Goal: Task Accomplishment & Management: Manage account settings

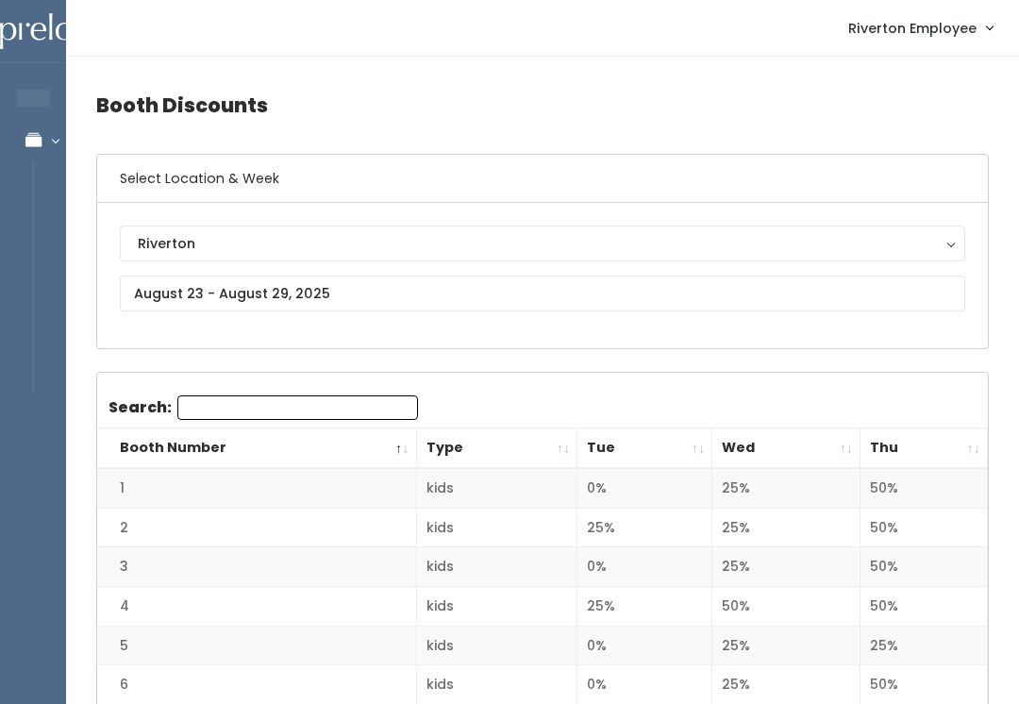
scroll to position [1041, 0]
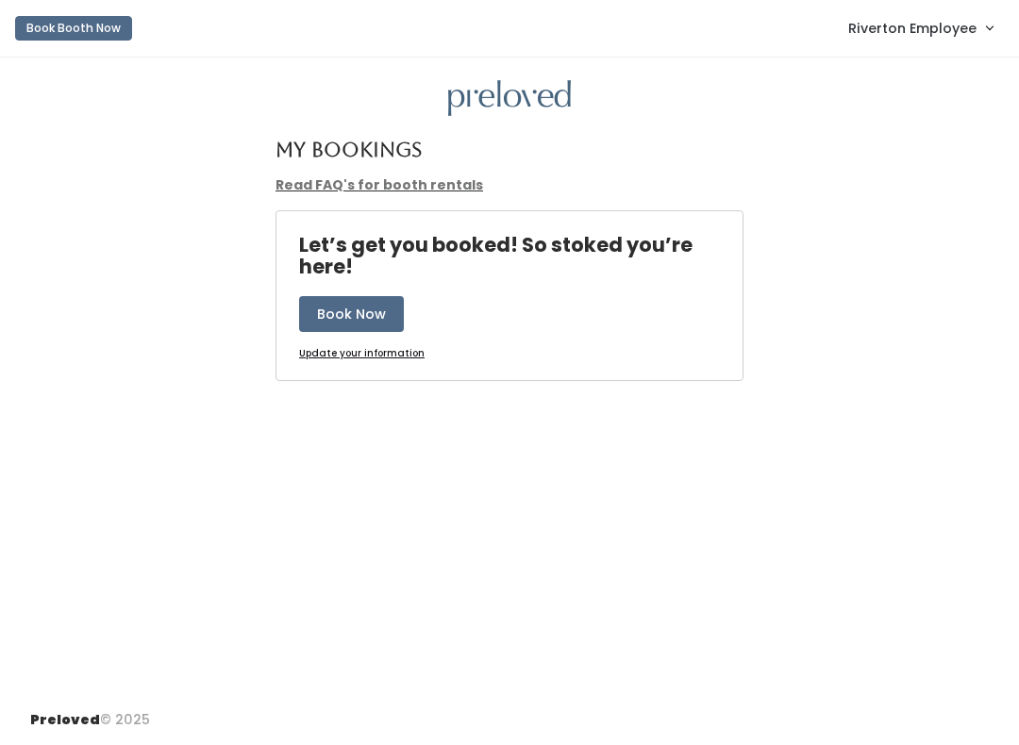
click at [961, 28] on span "Riverton Employee" at bounding box center [912, 28] width 128 height 21
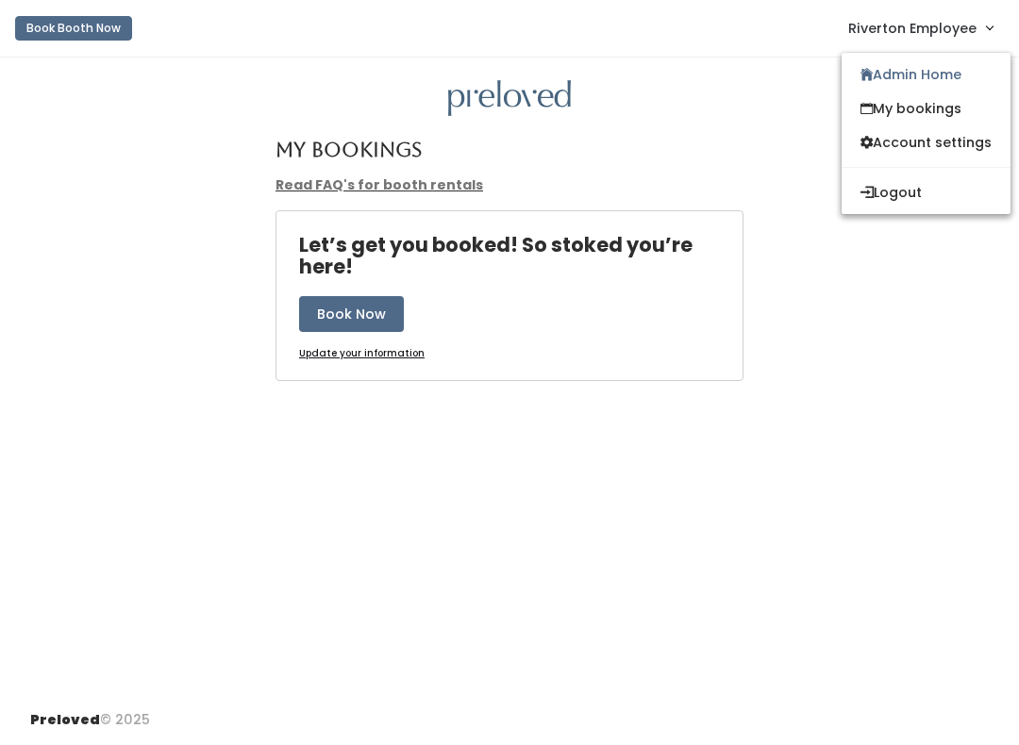
click at [934, 91] on link "Admin Home" at bounding box center [925, 75] width 169 height 34
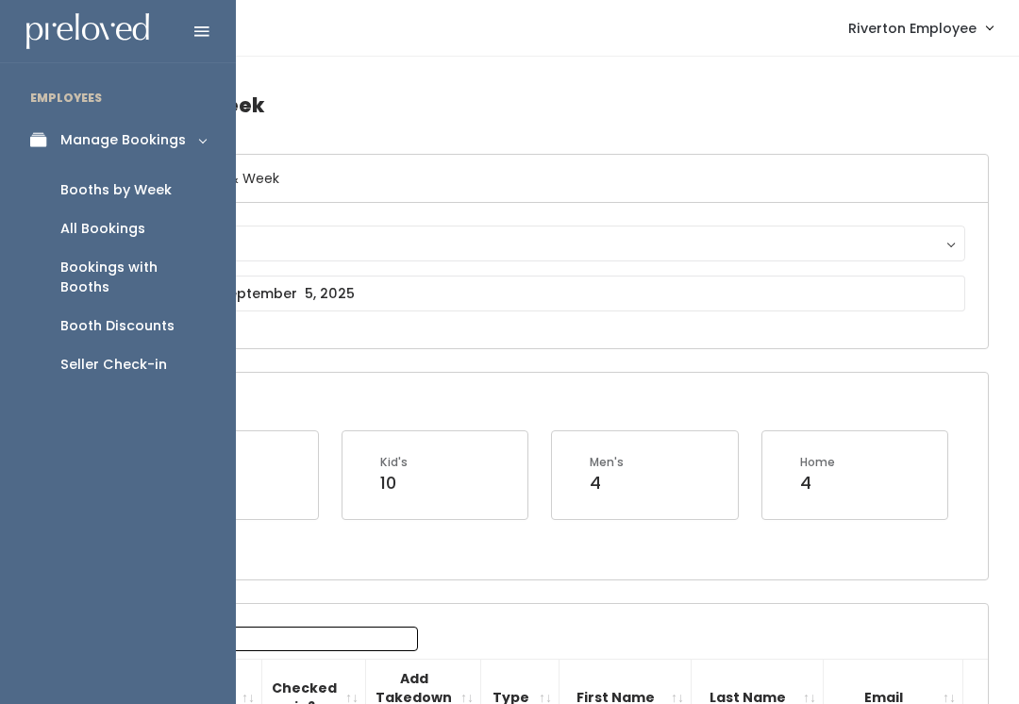
click at [134, 190] on div "Booths by Week" at bounding box center [115, 190] width 111 height 20
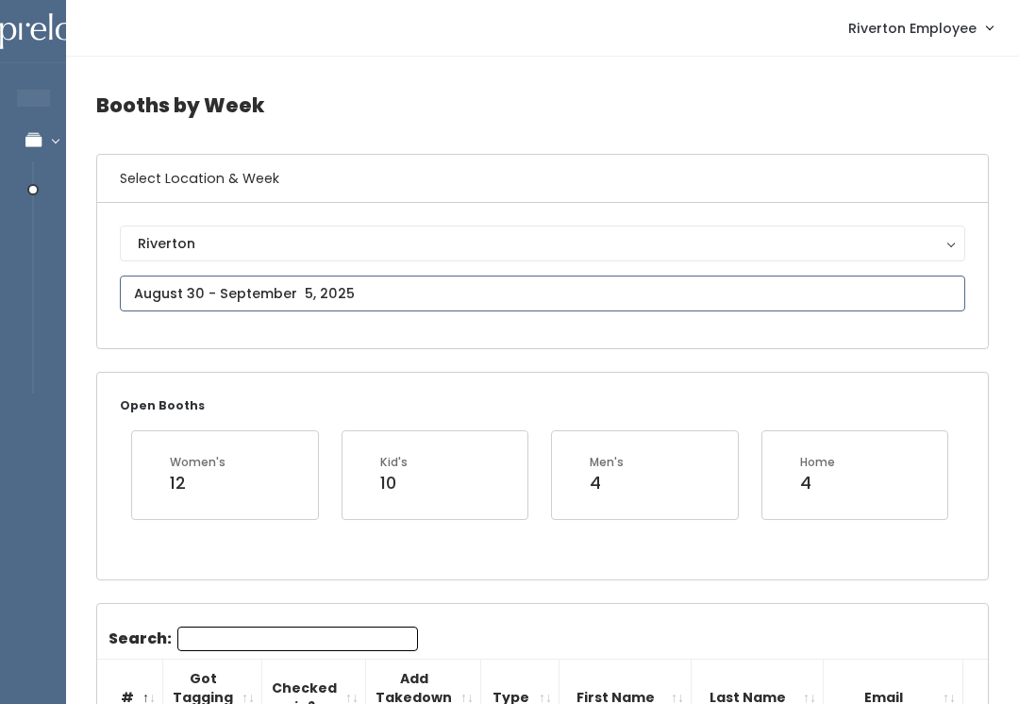
click at [422, 306] on input "text" at bounding box center [542, 293] width 845 height 36
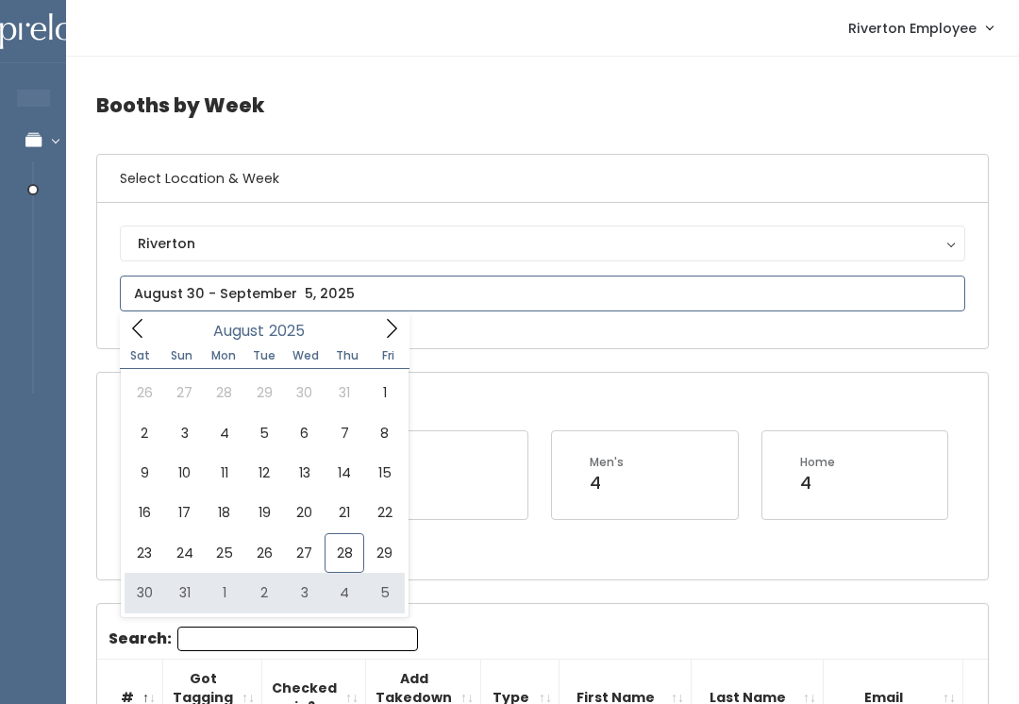
type input "[DATE] to [DATE]"
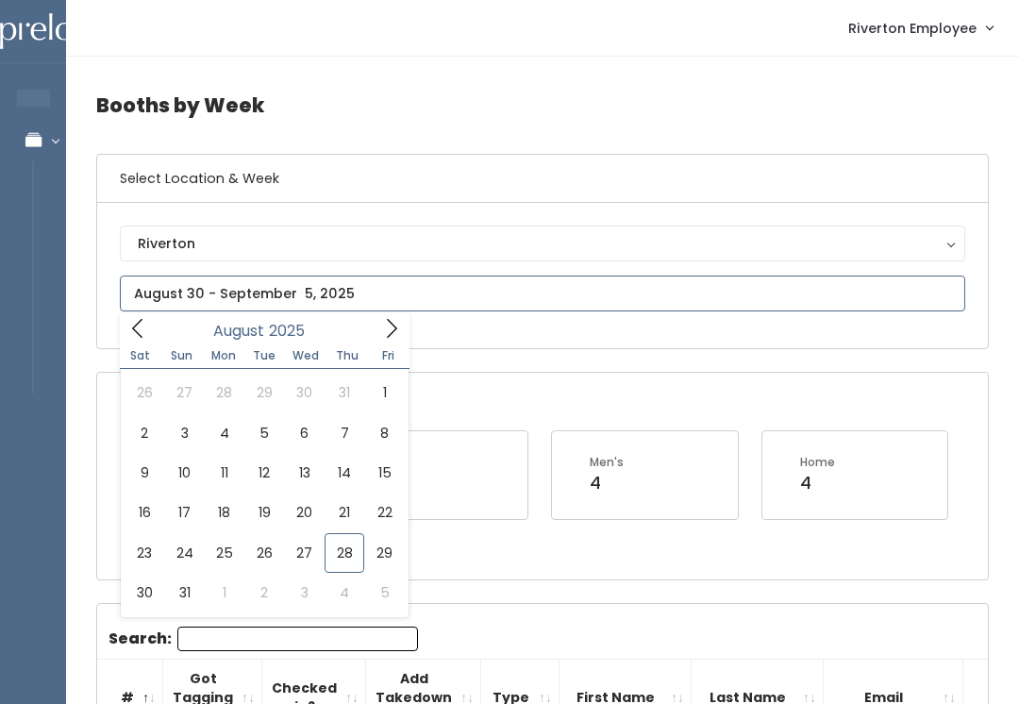
click at [375, 335] on span at bounding box center [392, 327] width 36 height 29
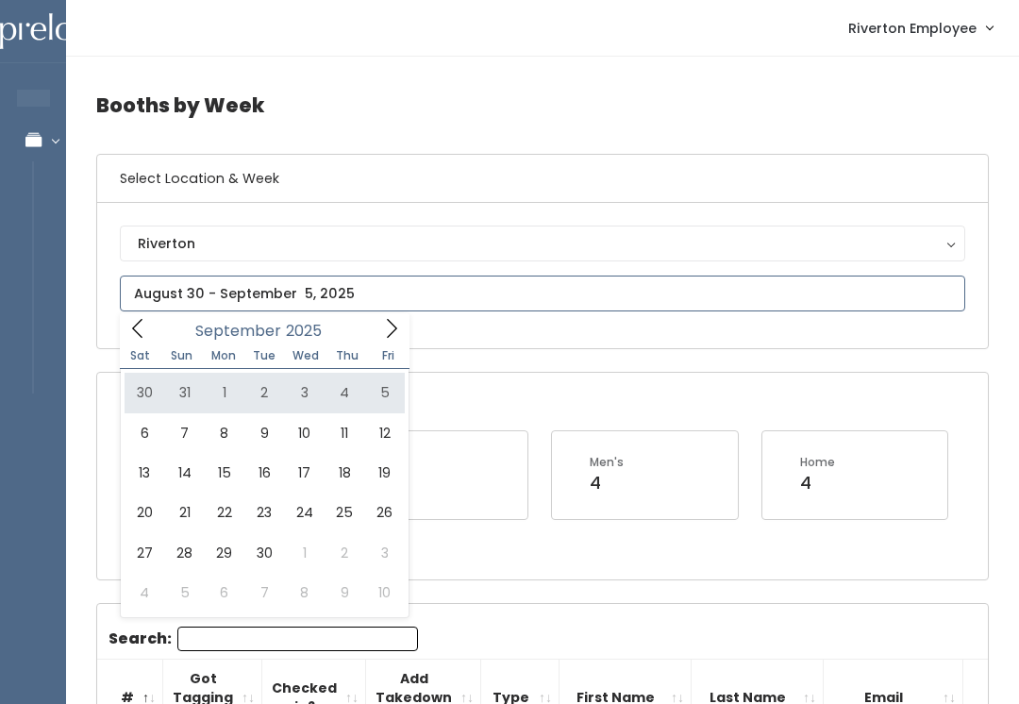
type input "[DATE] to [DATE]"
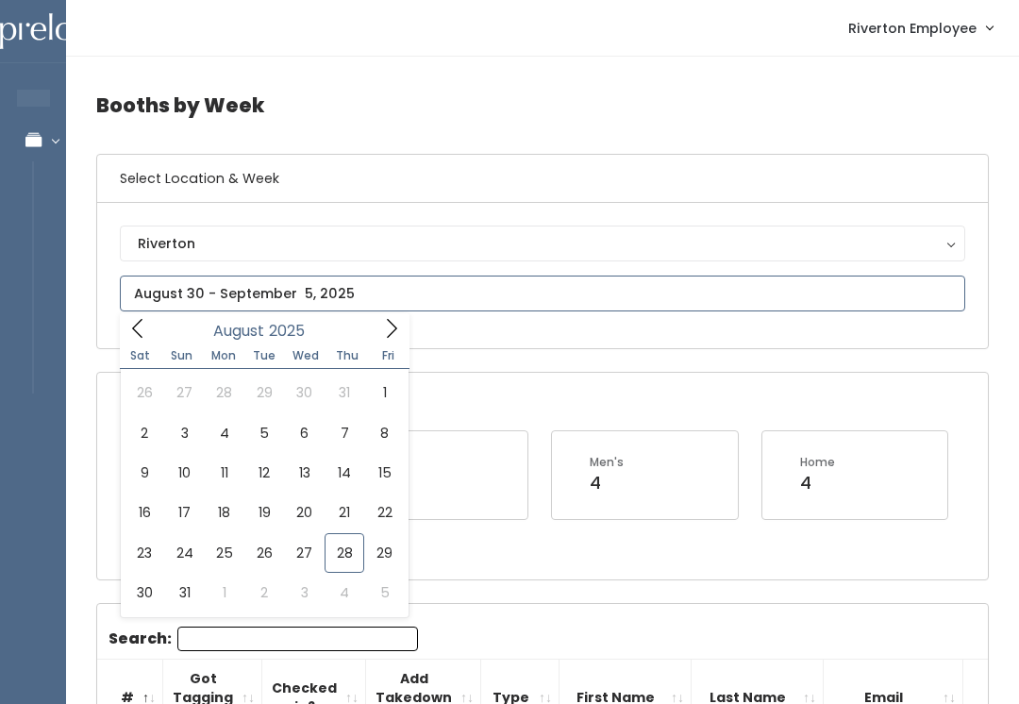
type input "[DATE] to [DATE]"
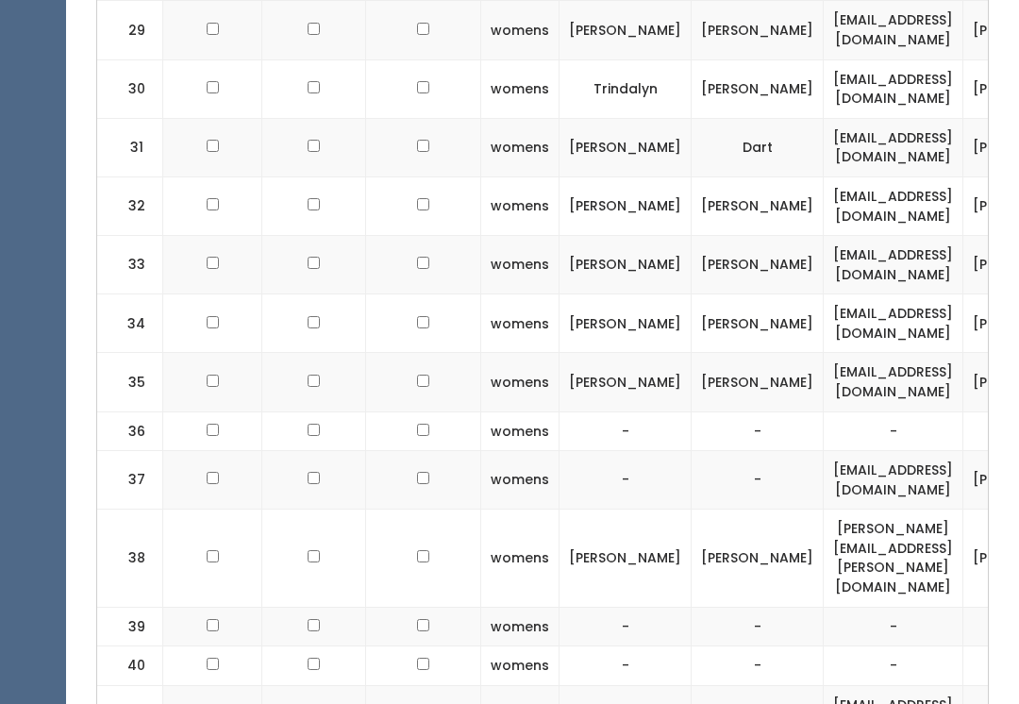
scroll to position [2222, 0]
